Goal: Navigation & Orientation: Understand site structure

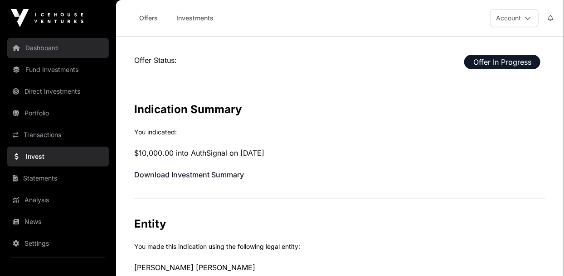
click at [38, 53] on link "Dashboard" at bounding box center [58, 48] width 102 height 20
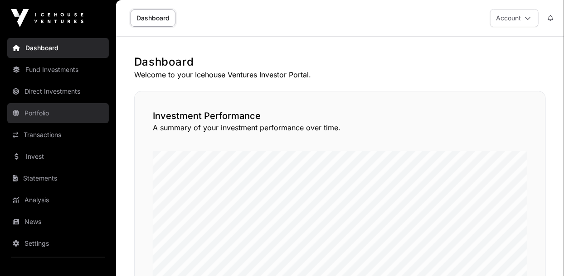
click at [39, 111] on link "Portfolio" at bounding box center [58, 113] width 102 height 20
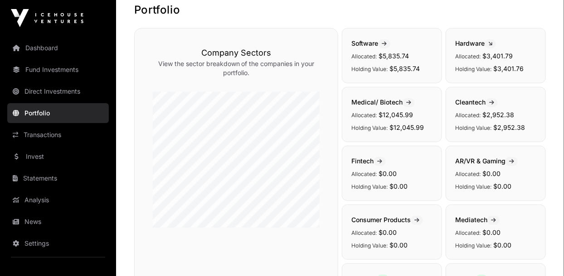
scroll to position [60, 0]
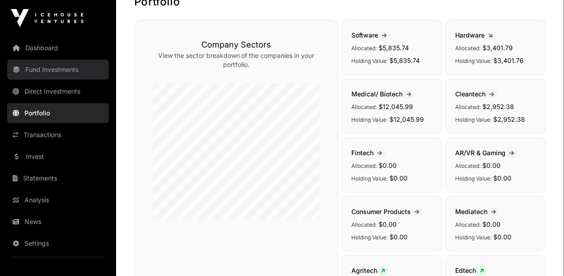
click at [31, 69] on link "Fund Investments" at bounding box center [58, 70] width 102 height 20
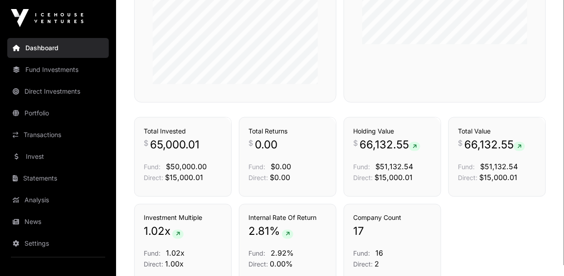
scroll to position [425, 0]
